Goal: Check status

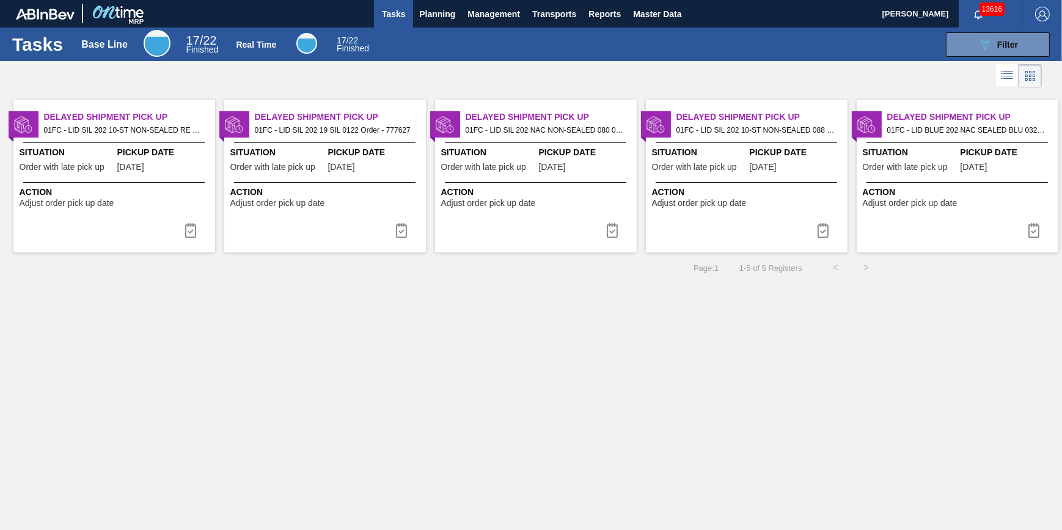
click at [447, 28] on div "Tasks Base Line 17 / 22 Finished Real Time 17 / 22 Finished 089F7B8B-B2A5-4AFE-…" at bounding box center [531, 45] width 1062 height 34
click at [441, 18] on span "Planning" at bounding box center [437, 14] width 36 height 15
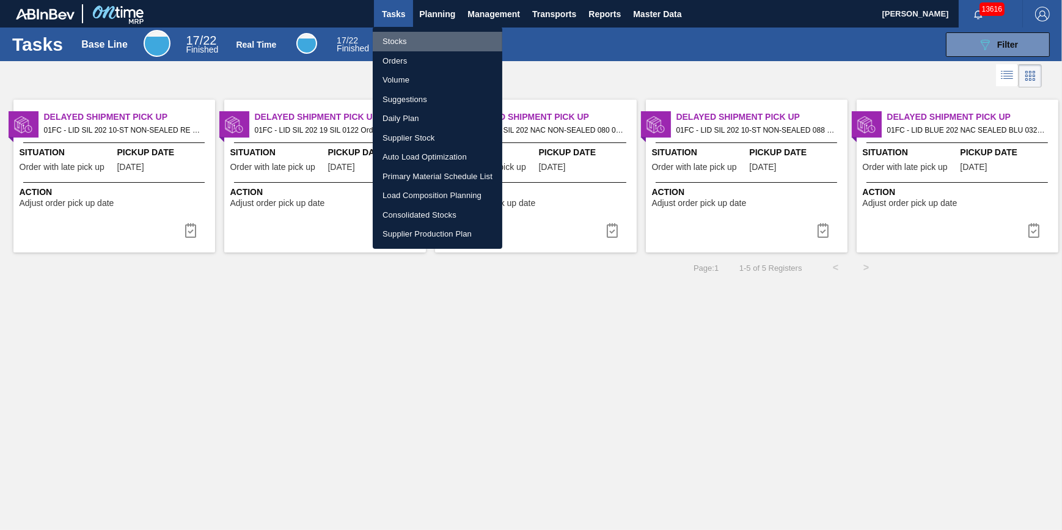
click at [433, 39] on li "Stocks" at bounding box center [438, 42] width 130 height 20
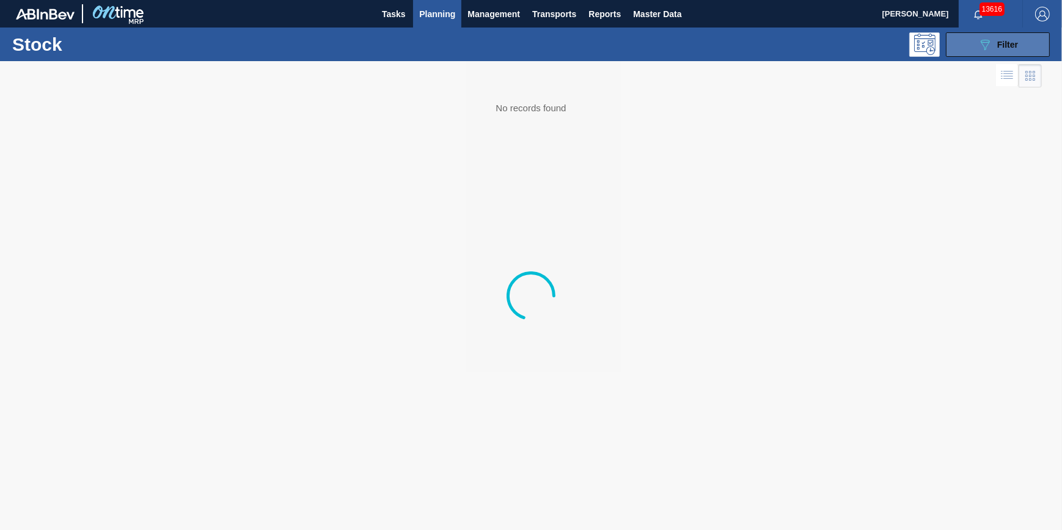
click at [980, 49] on icon "089F7B8B-B2A5-4AFE-B5C0-19BA573D28AC" at bounding box center [985, 44] width 15 height 15
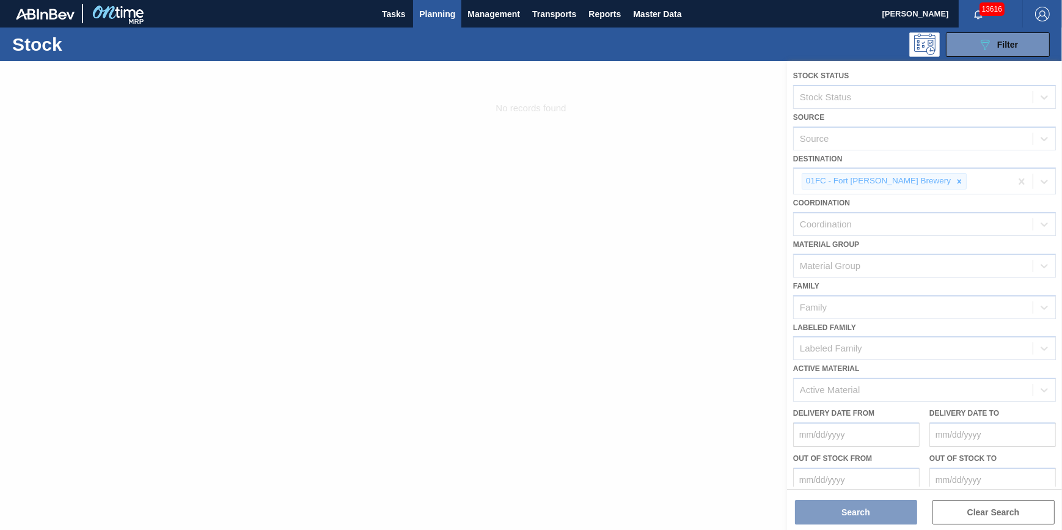
click at [920, 172] on div at bounding box center [531, 295] width 1062 height 469
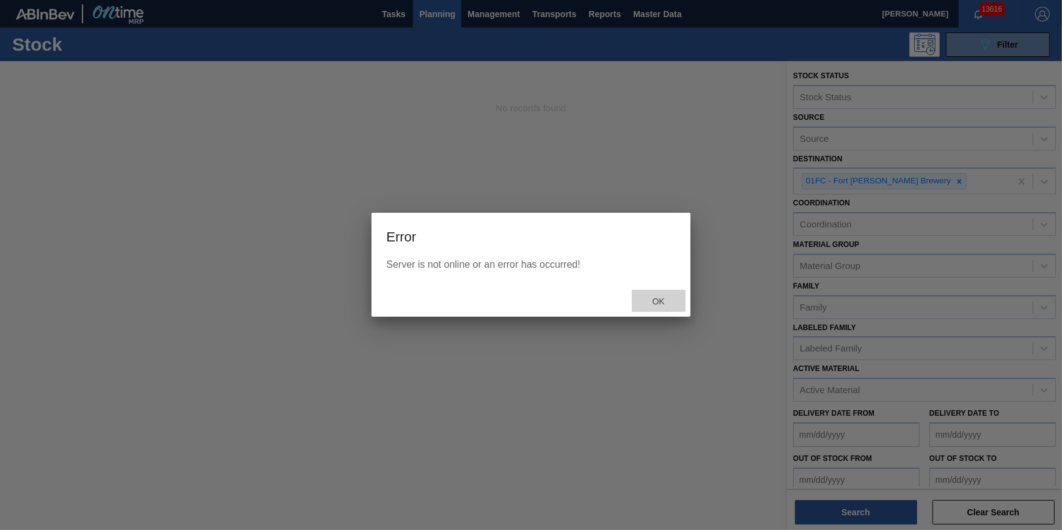
click at [655, 295] on div "Ok" at bounding box center [659, 301] width 54 height 23
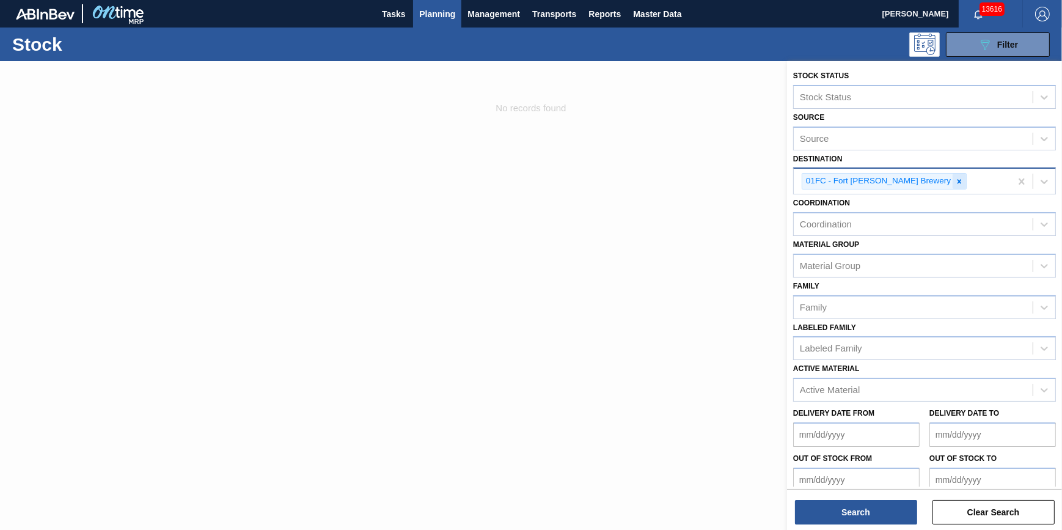
click at [958, 179] on icon at bounding box center [960, 181] width 4 height 4
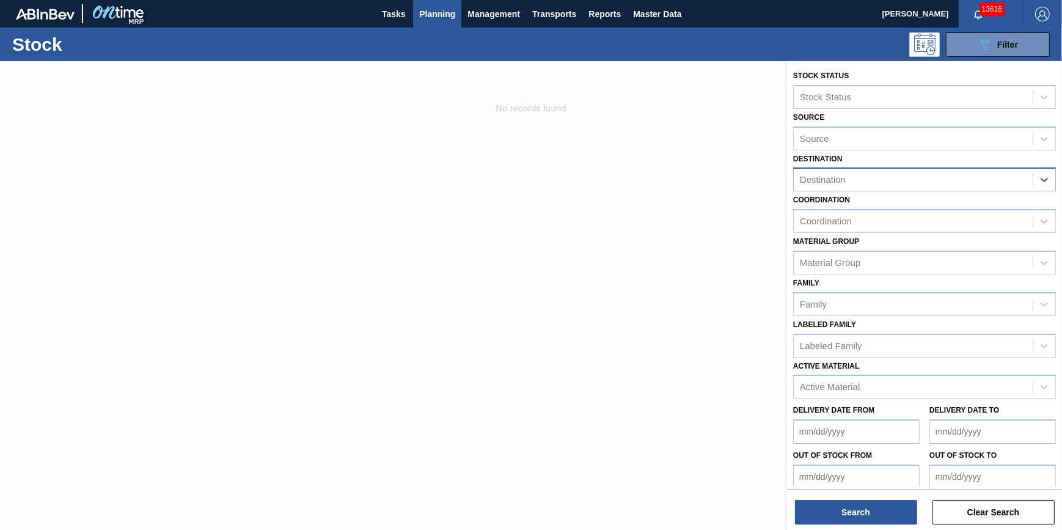
click at [917, 179] on div "Destination" at bounding box center [913, 180] width 239 height 18
click at [945, 178] on div "Destination" at bounding box center [913, 180] width 239 height 18
drag, startPoint x: 798, startPoint y: 172, endPoint x: 677, endPoint y: 165, distance: 121.2
click at [787, 181] on div "Stock Status Stock Status Source Source Destination option 01FC - [GEOGRAPHIC_D…" at bounding box center [924, 326] width 275 height 530
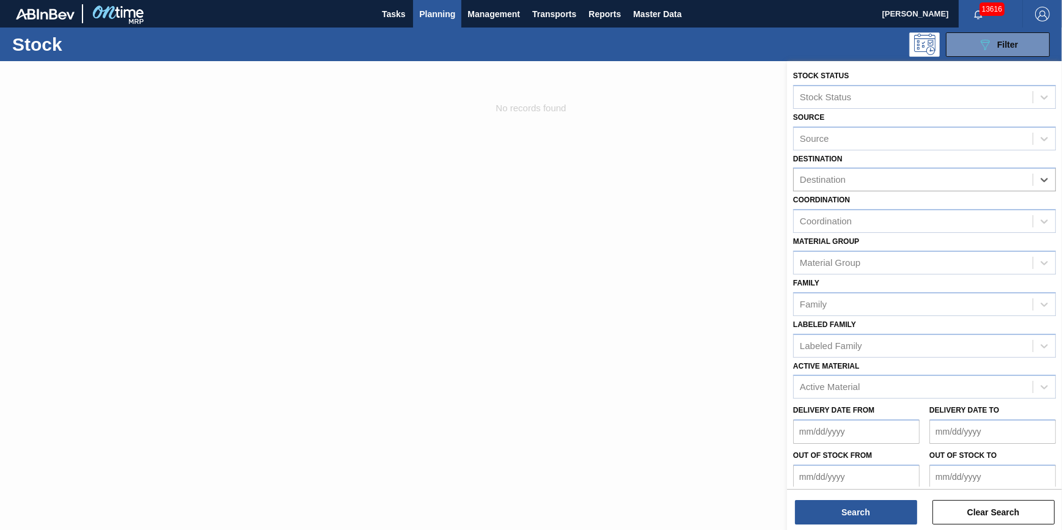
click at [444, 8] on span "Planning" at bounding box center [437, 14] width 36 height 15
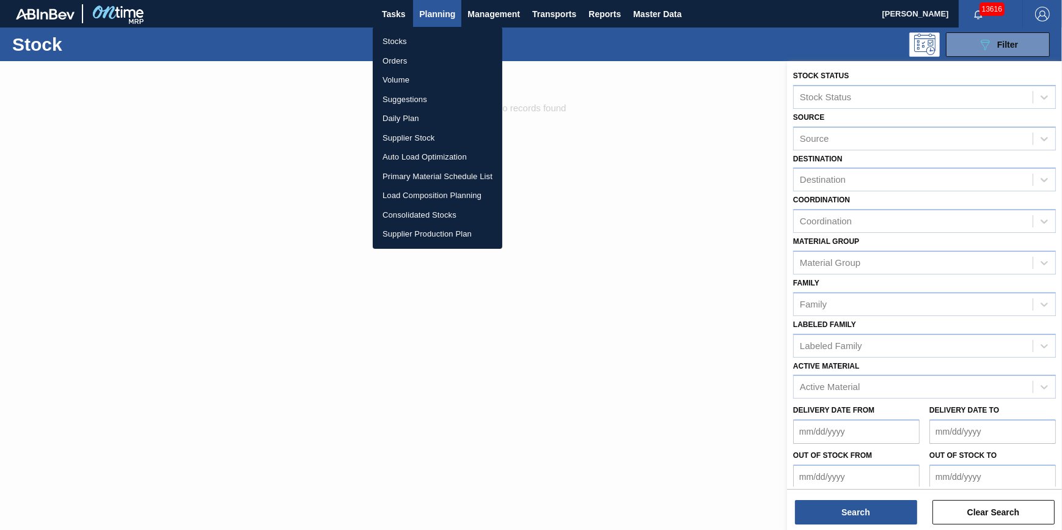
click at [429, 40] on li "Stocks" at bounding box center [438, 42] width 130 height 20
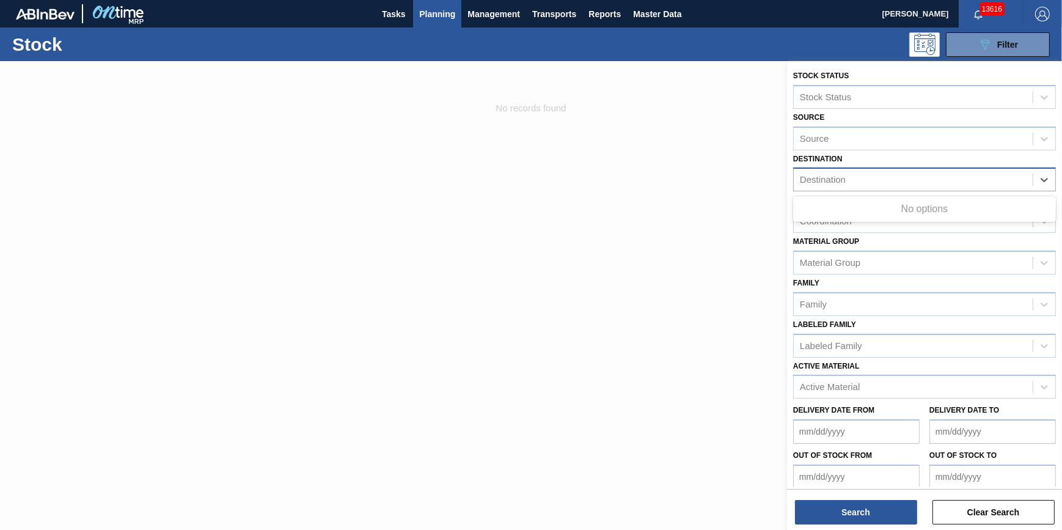
click at [1017, 176] on div "Destination" at bounding box center [913, 180] width 239 height 18
click at [968, 185] on div "Destination" at bounding box center [913, 180] width 239 height 18
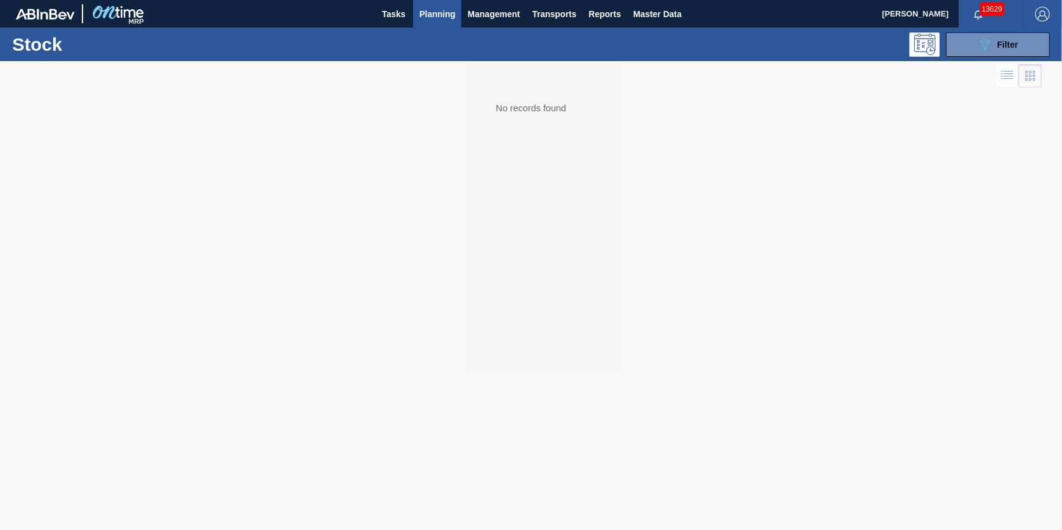
click at [981, 57] on div "Stock 089F7B8B-B2A5-4AFE-B5C0-19BA573D28AC Filter" at bounding box center [531, 45] width 1062 height 34
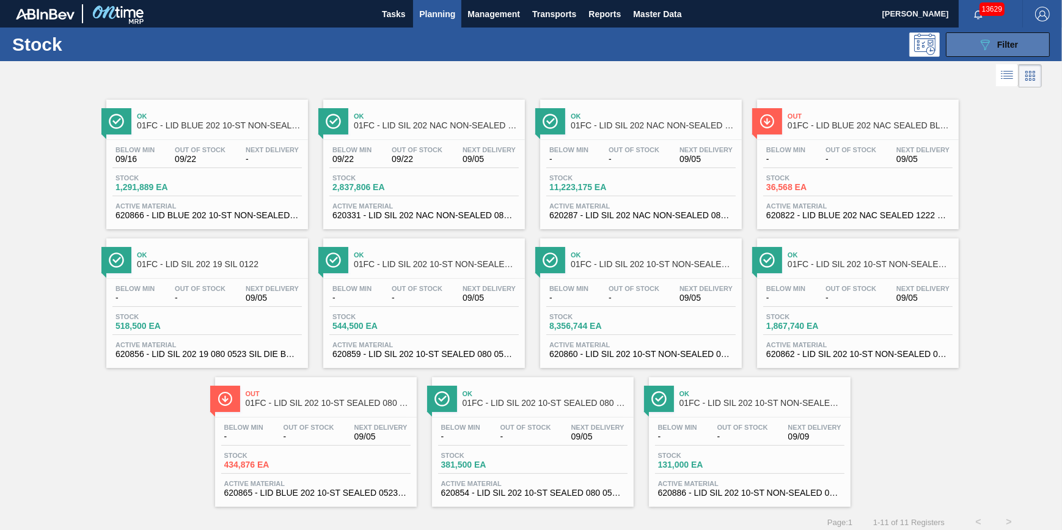
click at [994, 45] on div "089F7B8B-B2A5-4AFE-B5C0-19BA573D28AC Filter" at bounding box center [998, 44] width 40 height 15
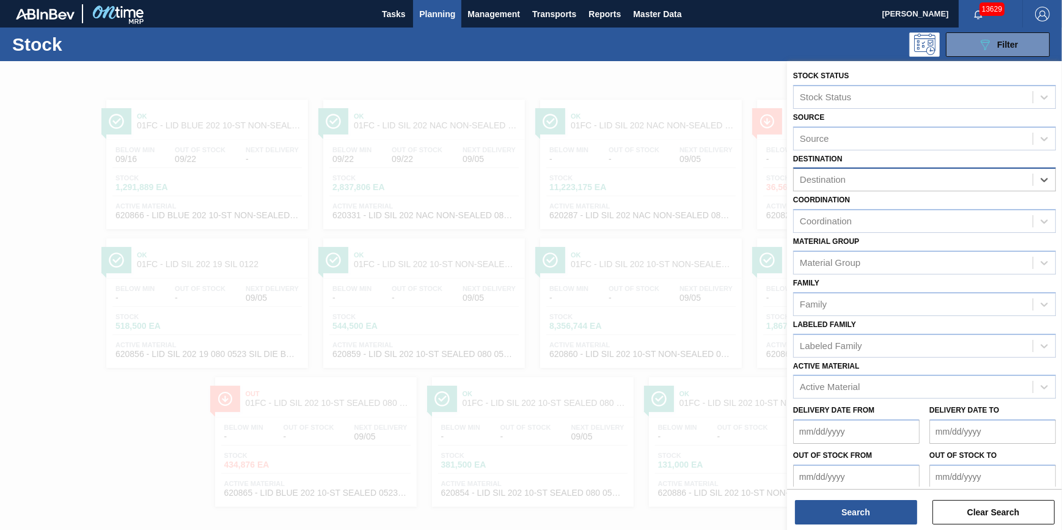
click at [1030, 183] on div "Destination" at bounding box center [913, 180] width 239 height 18
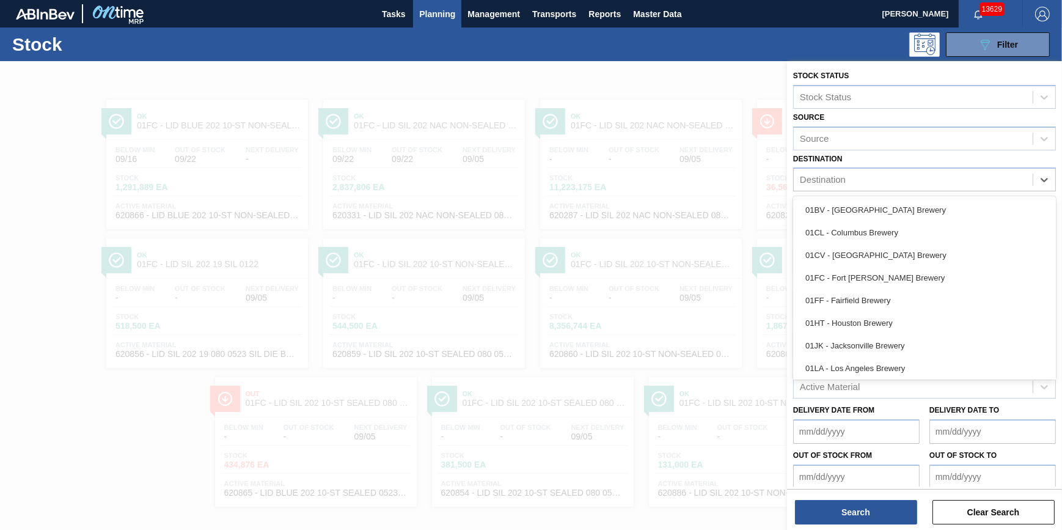
scroll to position [92, 0]
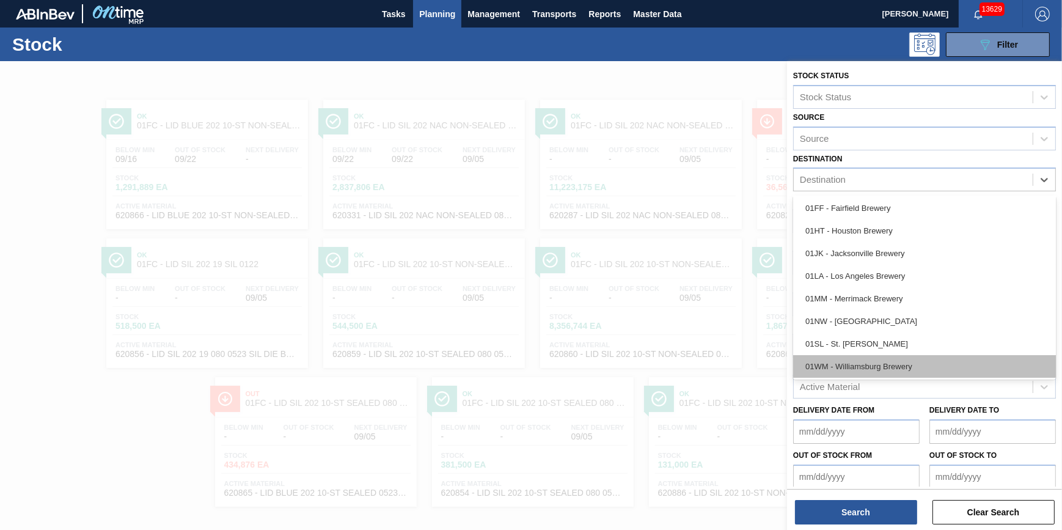
click at [994, 365] on div "01WM - Williamsburg Brewery" at bounding box center [924, 366] width 263 height 23
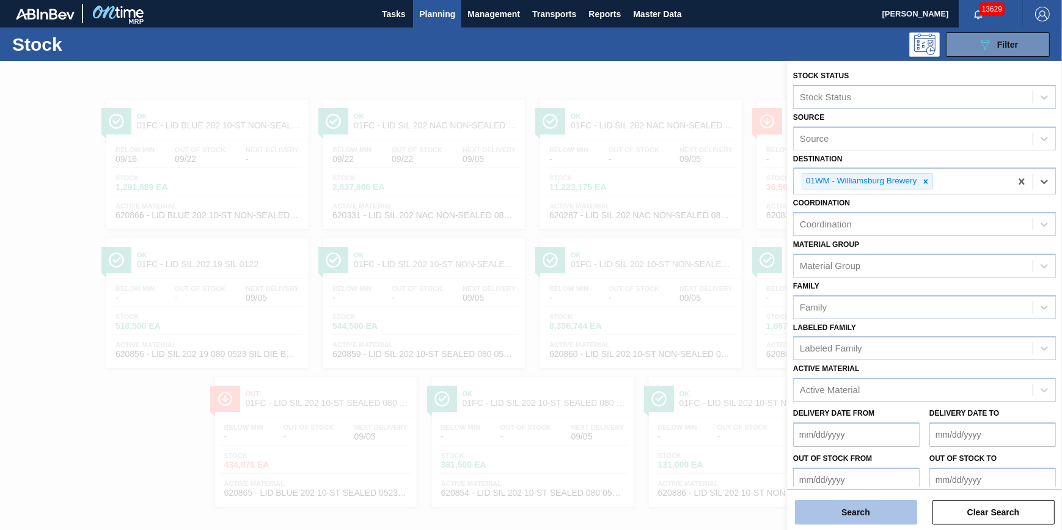
click at [886, 508] on button "Search" at bounding box center [856, 512] width 122 height 24
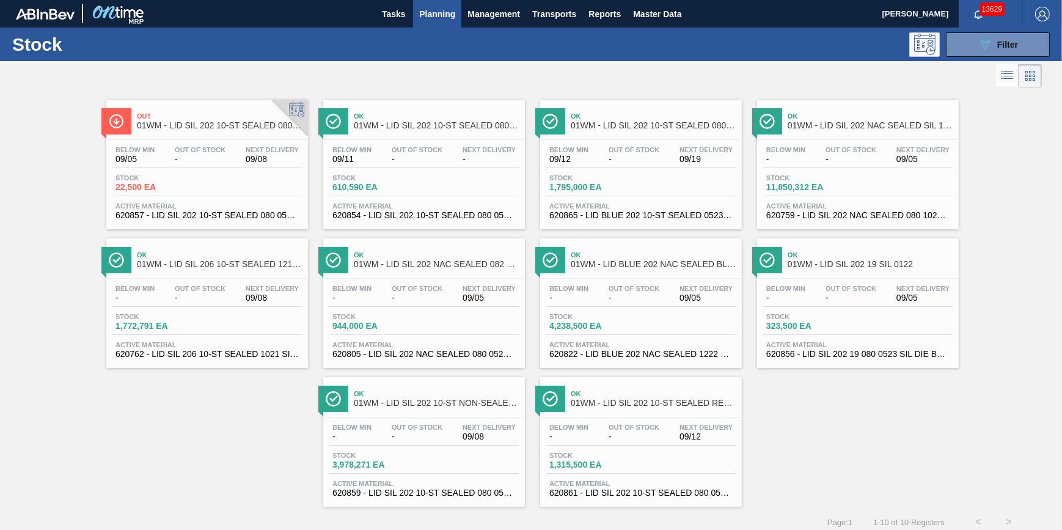
click at [424, 299] on span "-" at bounding box center [417, 297] width 51 height 9
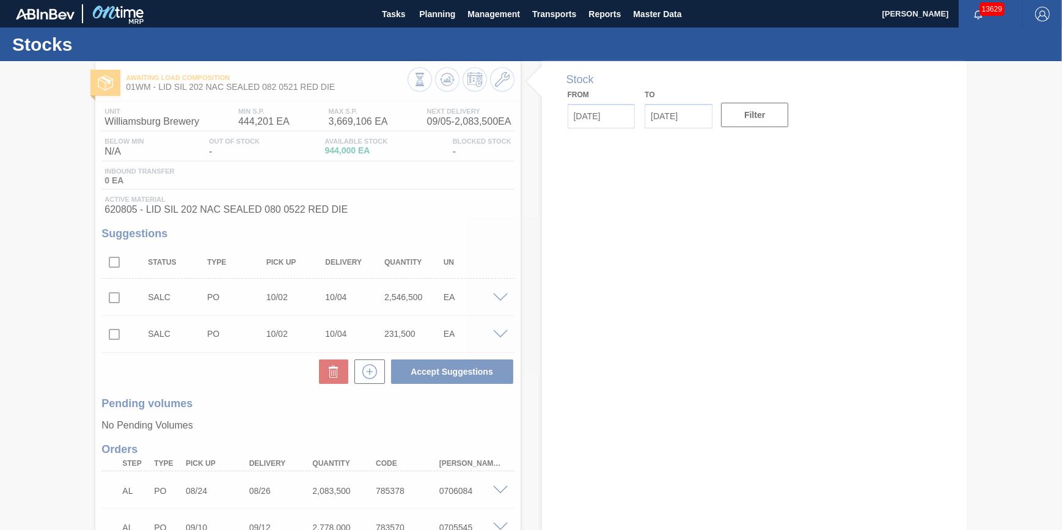
type input "09/05/2025"
type input "09/19/2025"
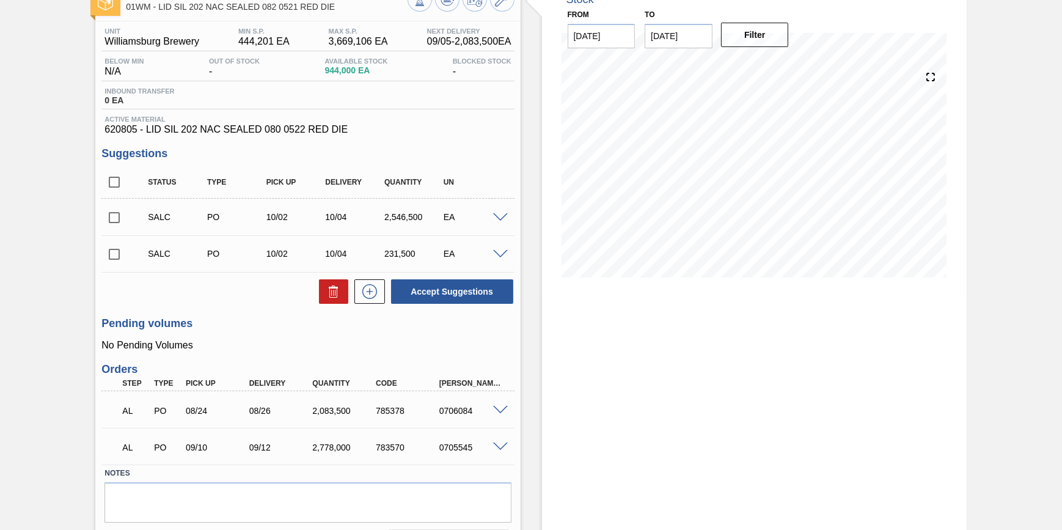
scroll to position [84, 0]
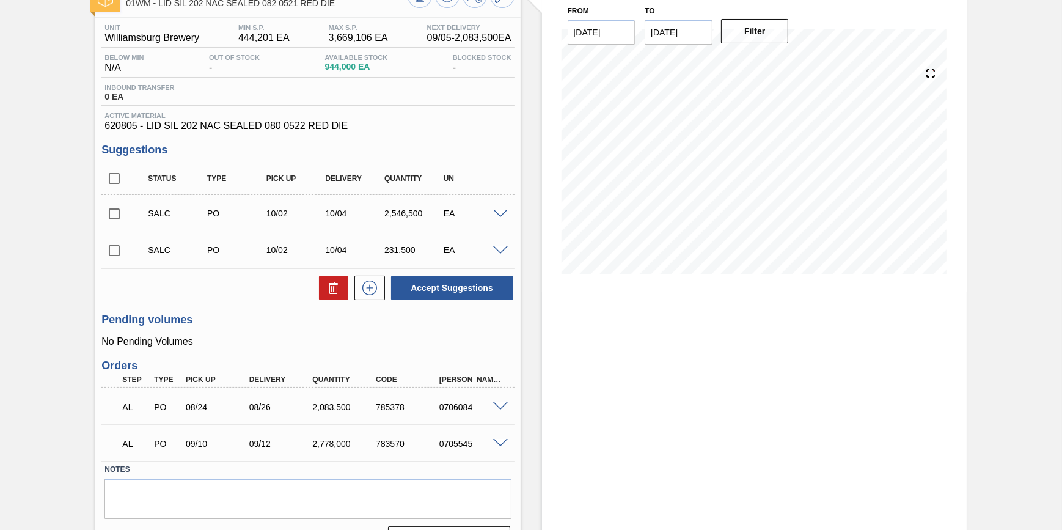
click at [432, 24] on span "Next Delivery" at bounding box center [469, 27] width 84 height 7
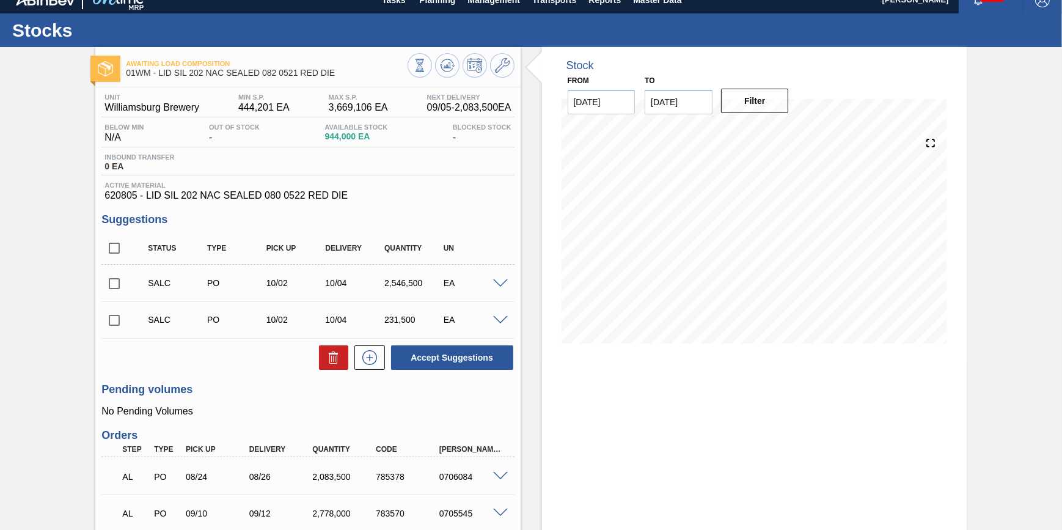
scroll to position [17, 0]
